Goal: Check status

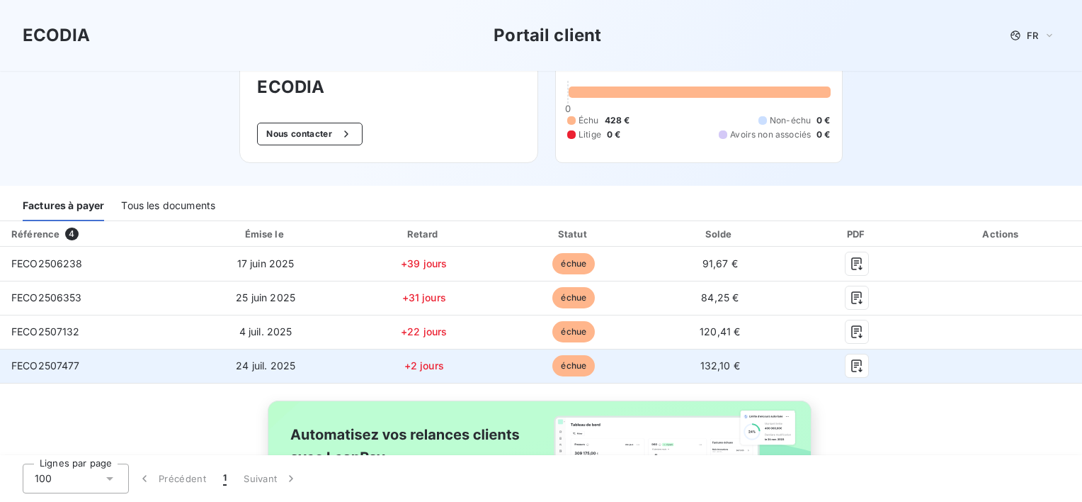
scroll to position [188, 0]
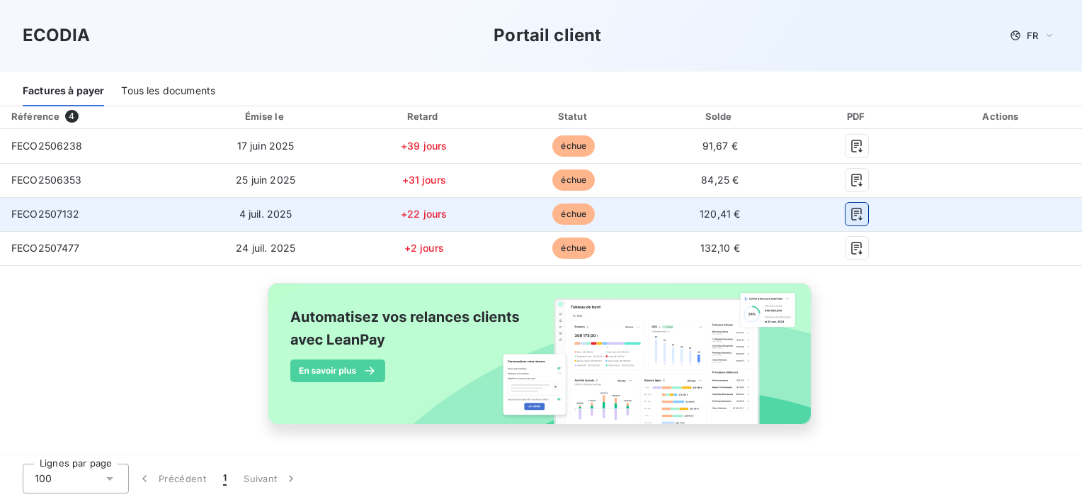
click at [850, 216] on icon "button" at bounding box center [857, 214] width 14 height 14
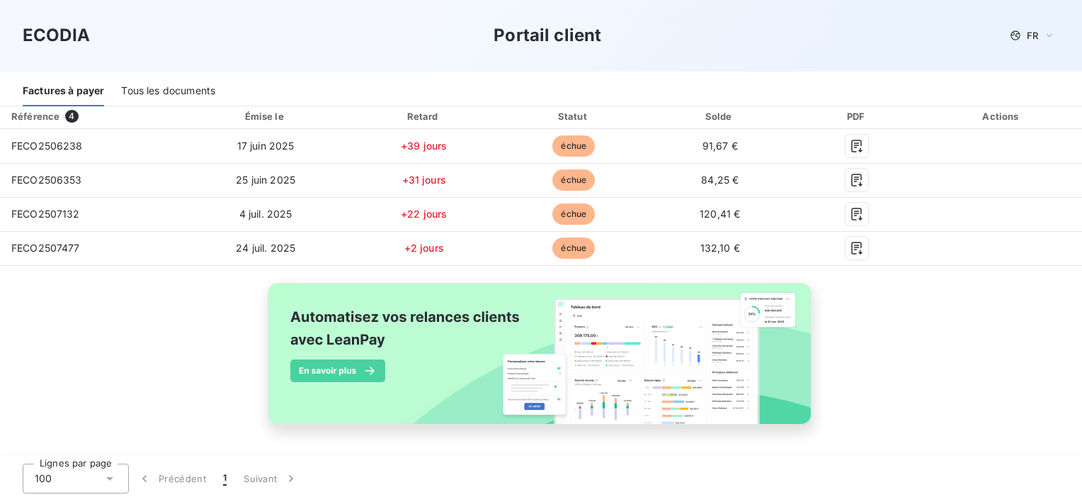
drag, startPoint x: 905, startPoint y: 440, endPoint x: 890, endPoint y: 384, distance: 57.7
click at [905, 440] on div "Référence 4 Émise le Retard Statut Solde PDF Actions FECO2506238 [DATE] +39 jou…" at bounding box center [541, 279] width 1082 height 353
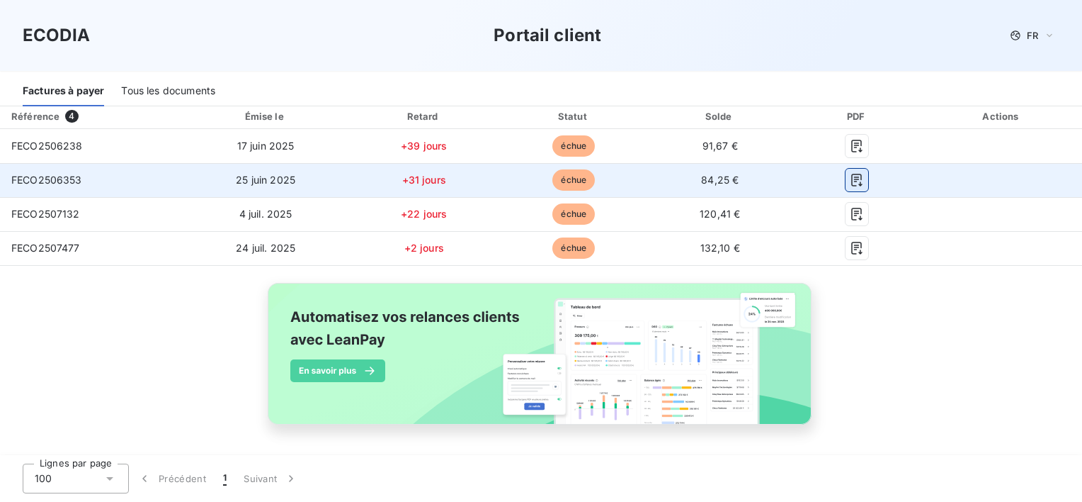
click at [850, 174] on icon "button" at bounding box center [857, 180] width 14 height 14
